Goal: Task Accomplishment & Management: Complete application form

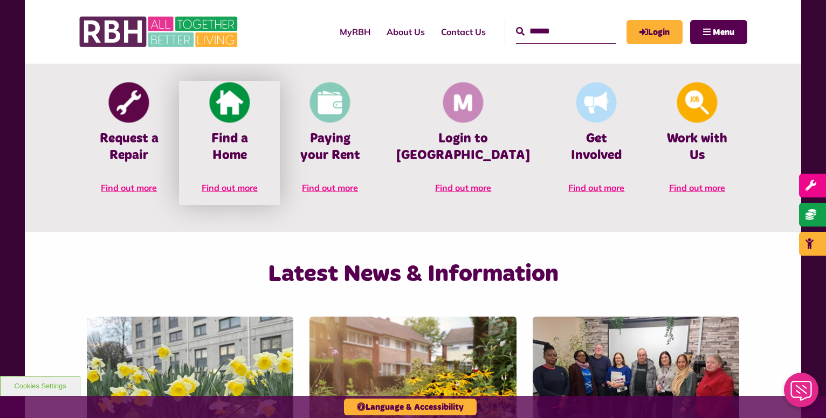
click at [243, 127] on link "Find a Home Find out more" at bounding box center [229, 143] width 100 height 124
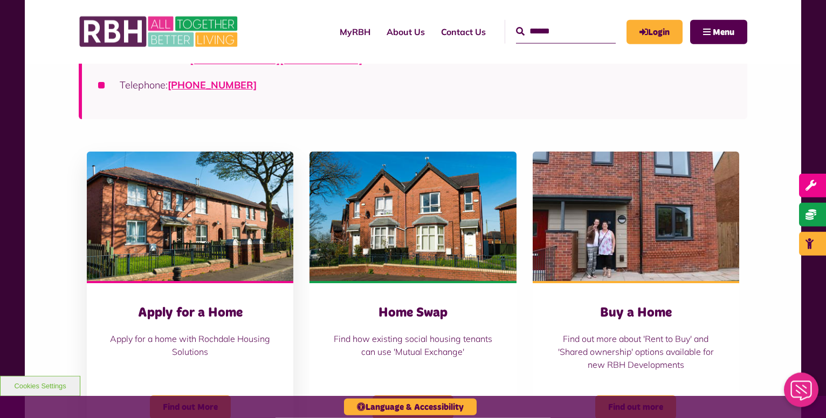
scroll to position [275, 0]
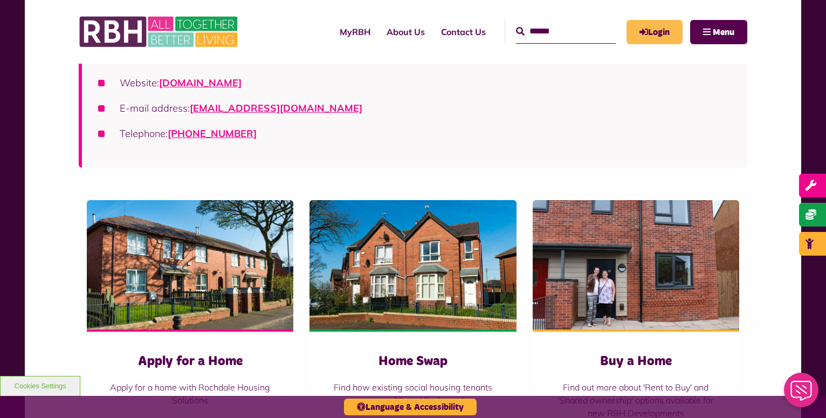
click at [664, 22] on link "Login" at bounding box center [654, 32] width 56 height 24
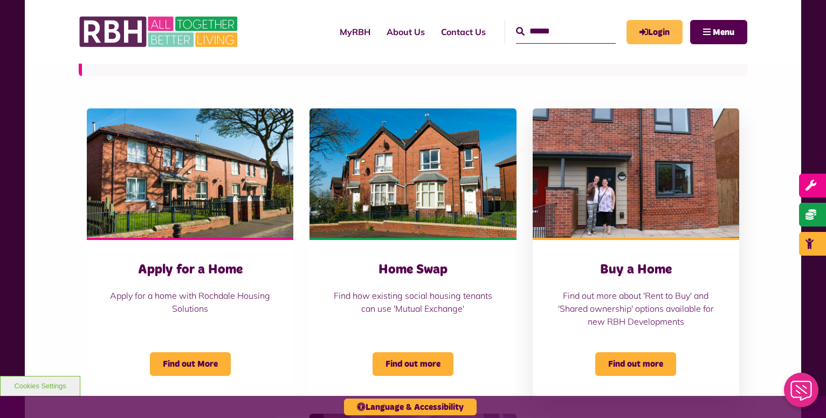
scroll to position [385, 0]
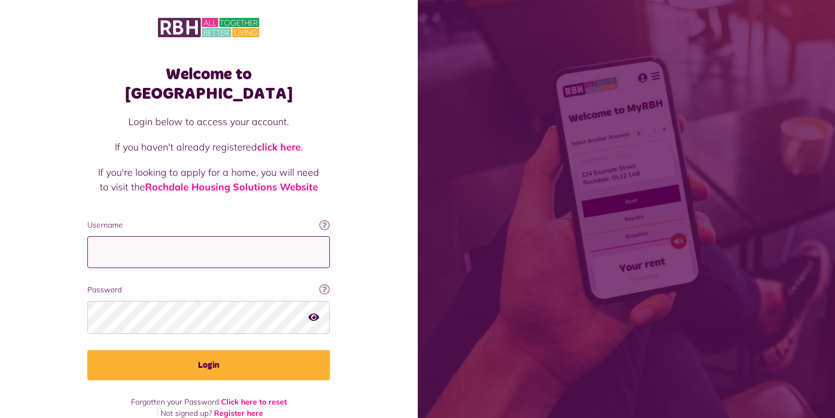
click at [150, 238] on input "Username" at bounding box center [208, 252] width 243 height 32
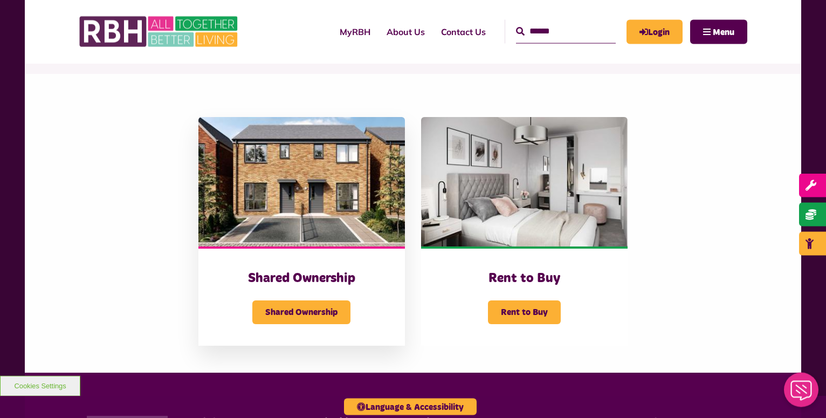
scroll to position [220, 0]
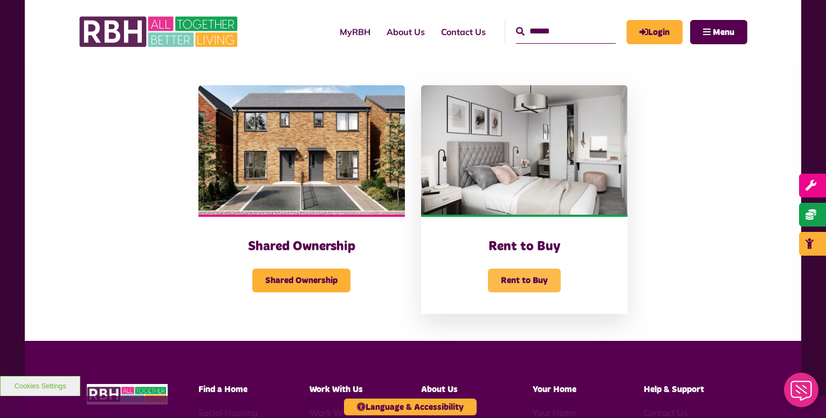
click at [526, 282] on span "Rent to Buy" at bounding box center [524, 280] width 73 height 24
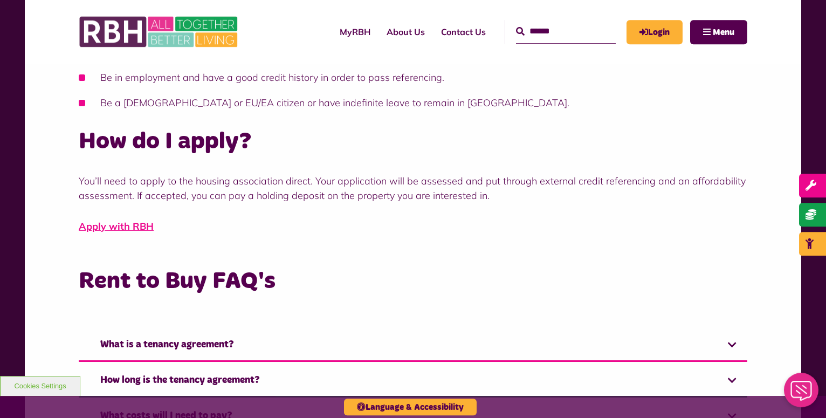
scroll to position [605, 0]
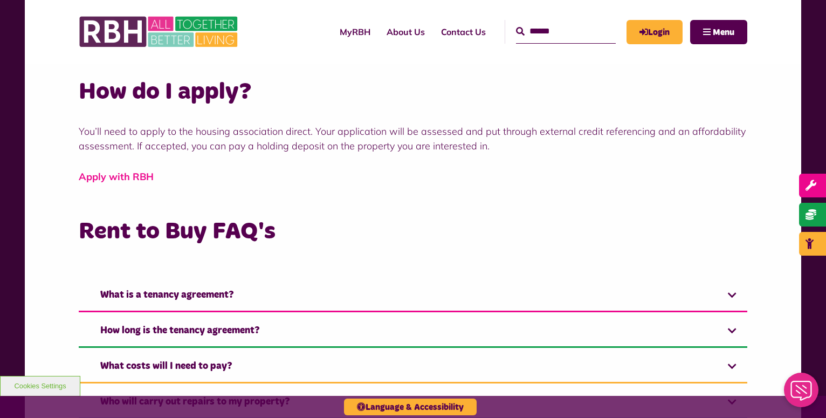
click at [106, 173] on link "Apply with RBH" at bounding box center [116, 176] width 75 height 12
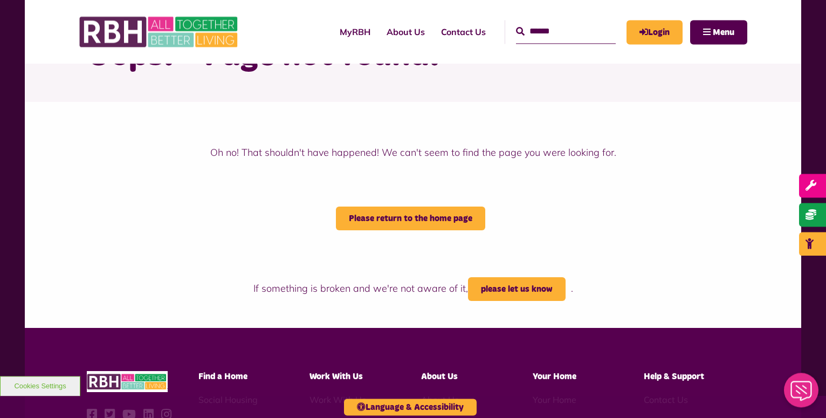
scroll to position [55, 0]
